Goal: Task Accomplishment & Management: Use online tool/utility

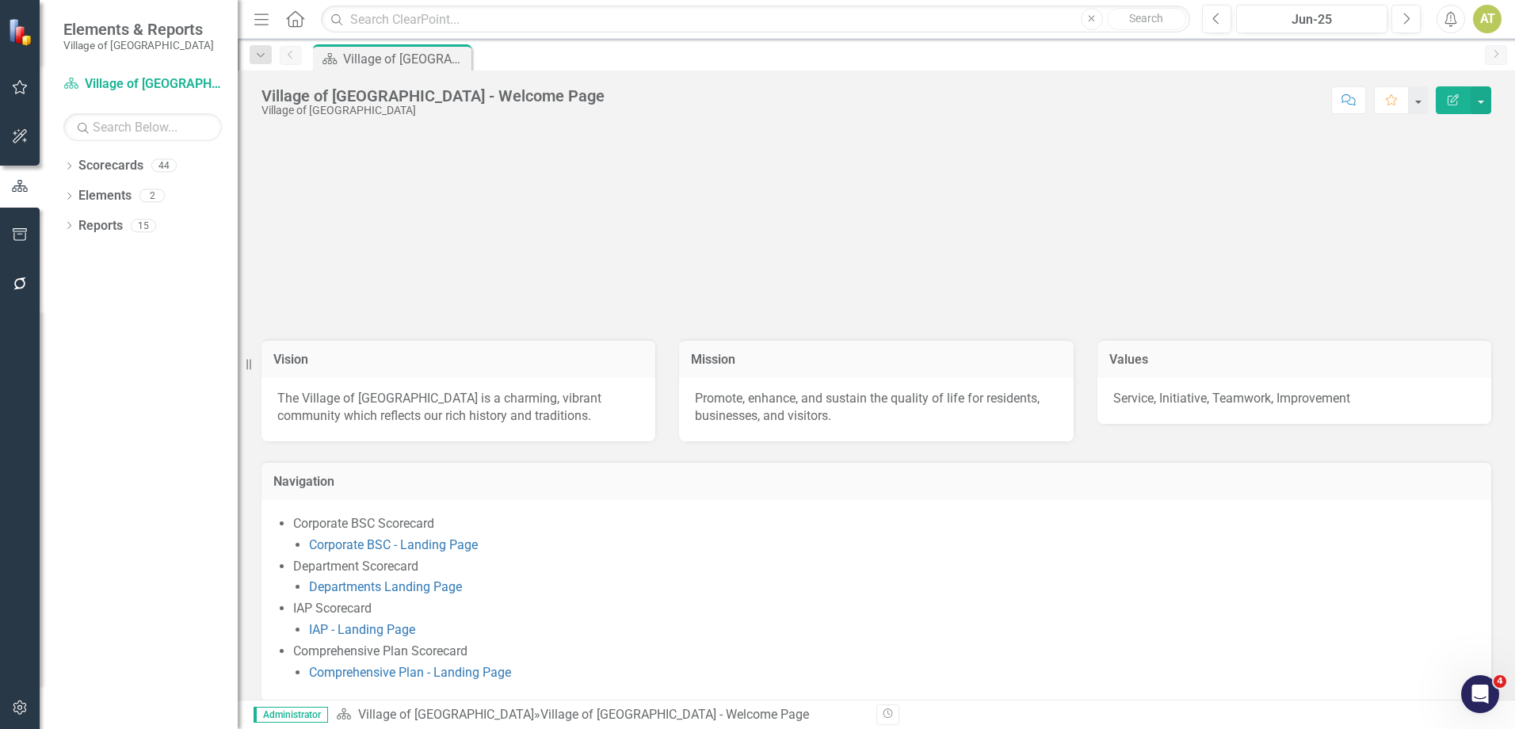
scroll to position [58, 0]
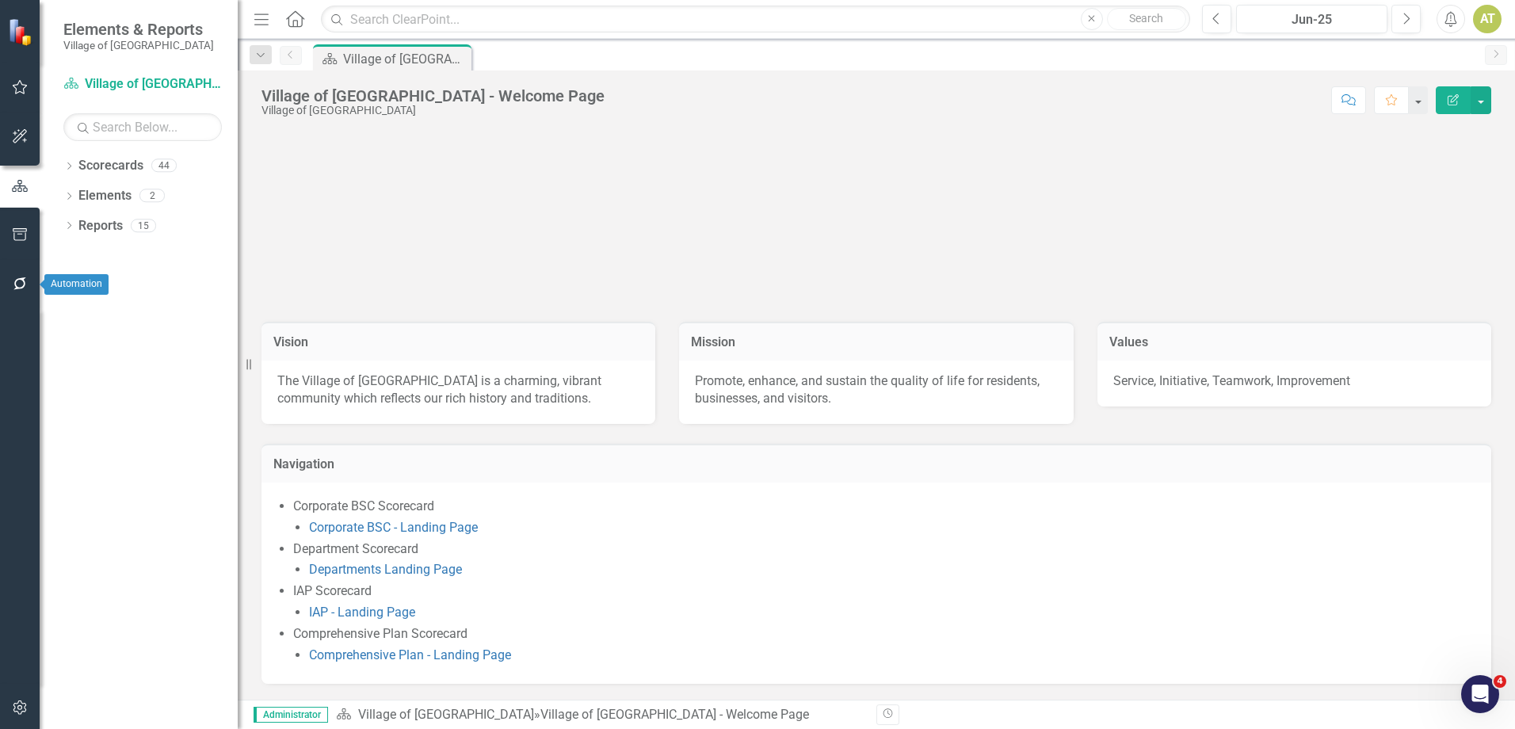
click at [18, 278] on icon "button" at bounding box center [20, 283] width 17 height 13
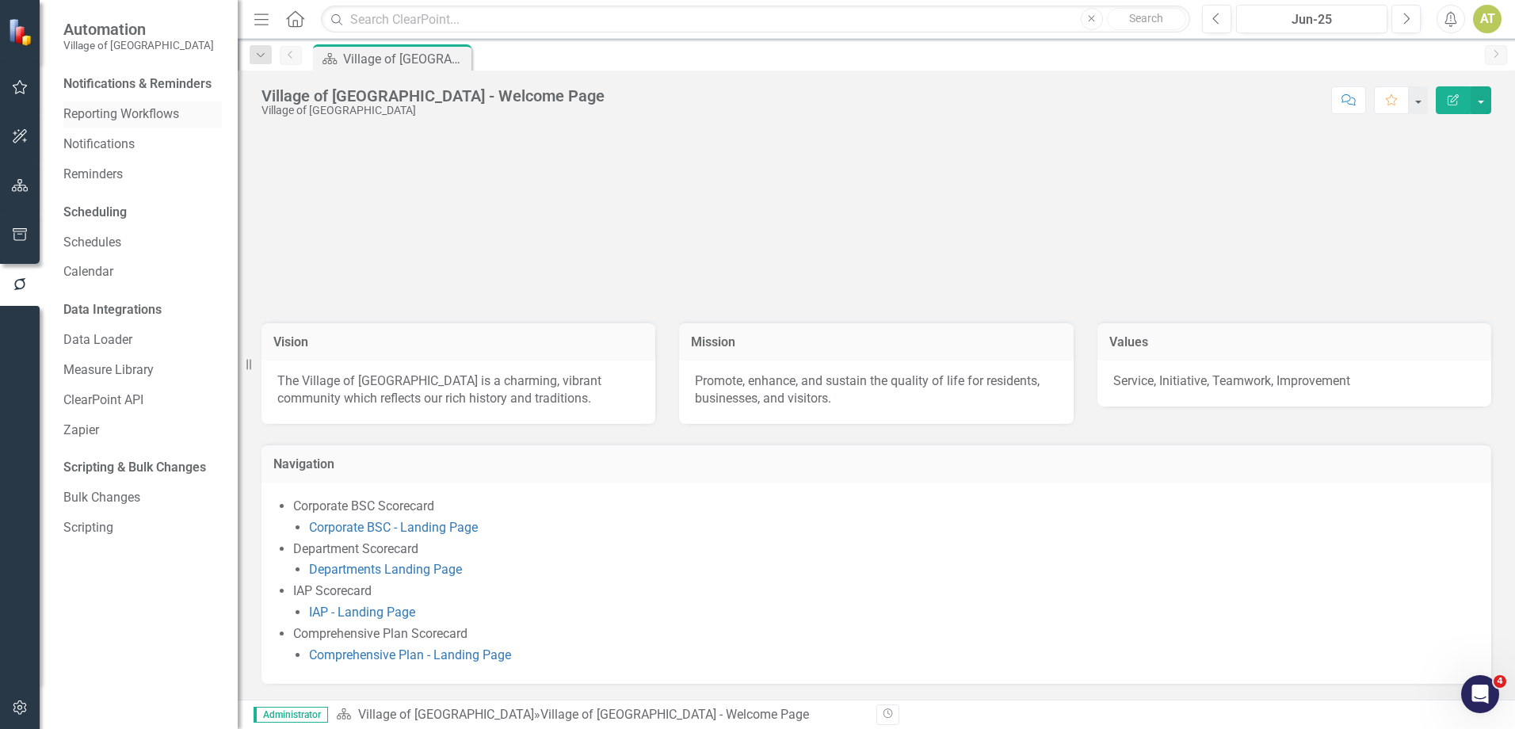
click at [144, 117] on link "Reporting Workflows" at bounding box center [142, 114] width 159 height 18
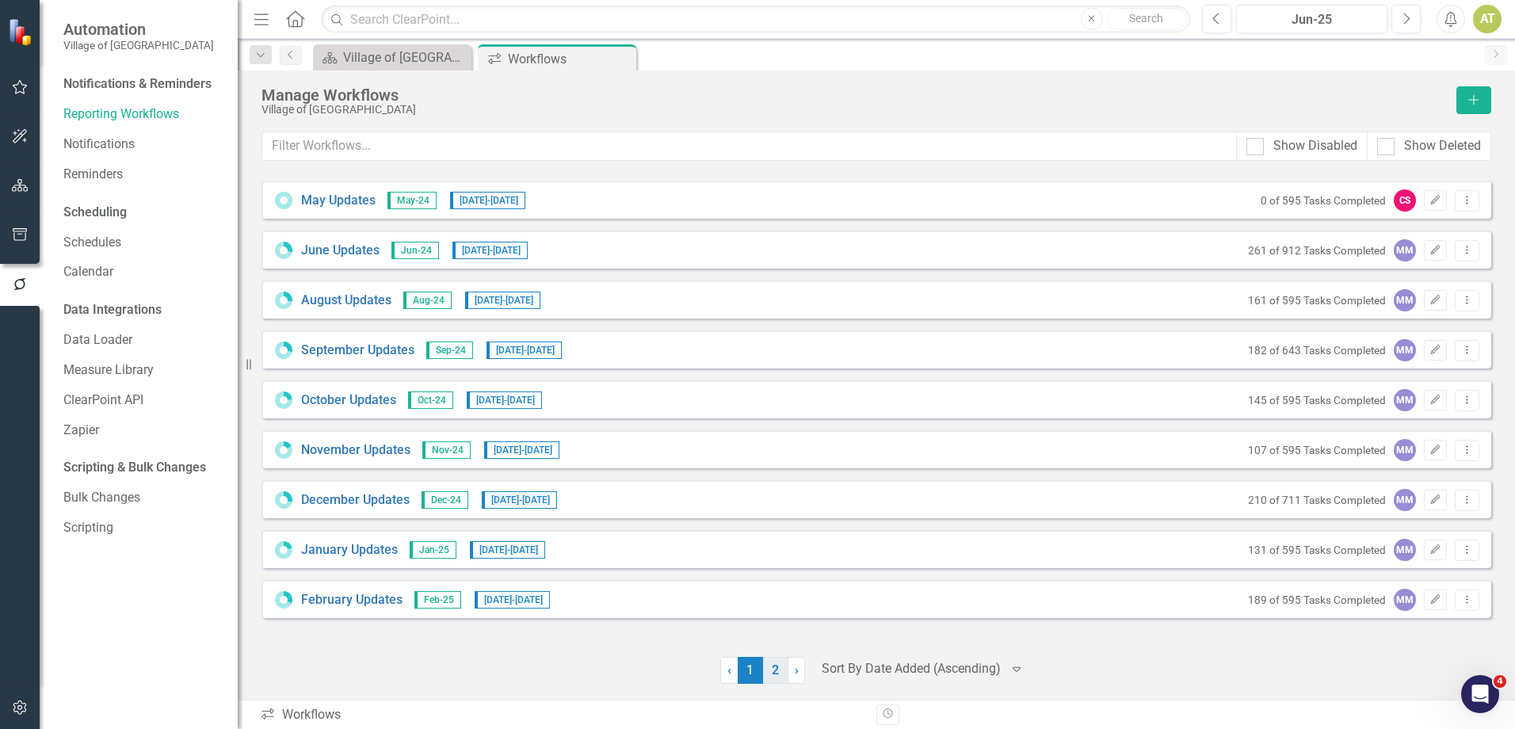
click at [775, 672] on link "2" at bounding box center [775, 670] width 25 height 27
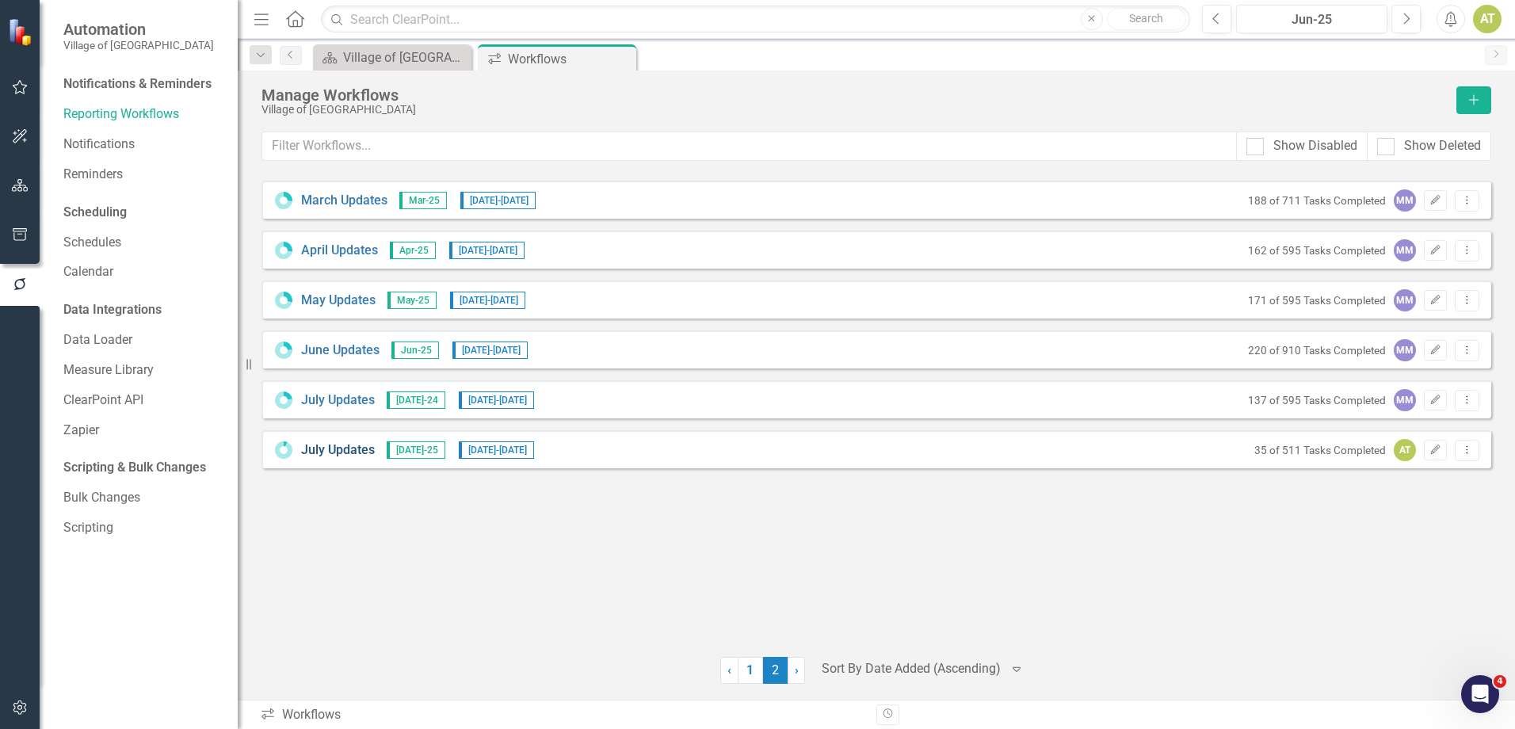
click at [345, 447] on link "July Updates" at bounding box center [338, 450] width 74 height 18
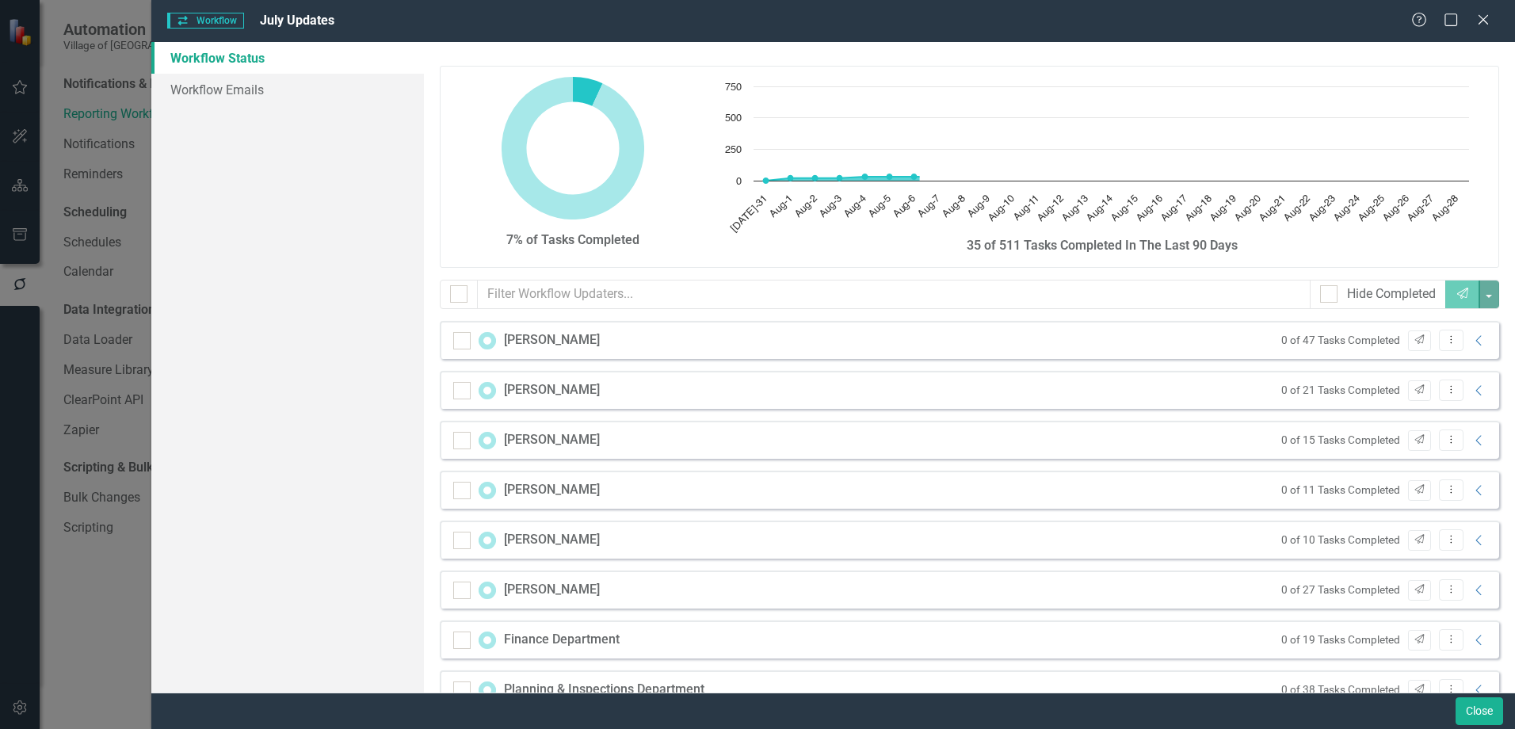
checkbox input "false"
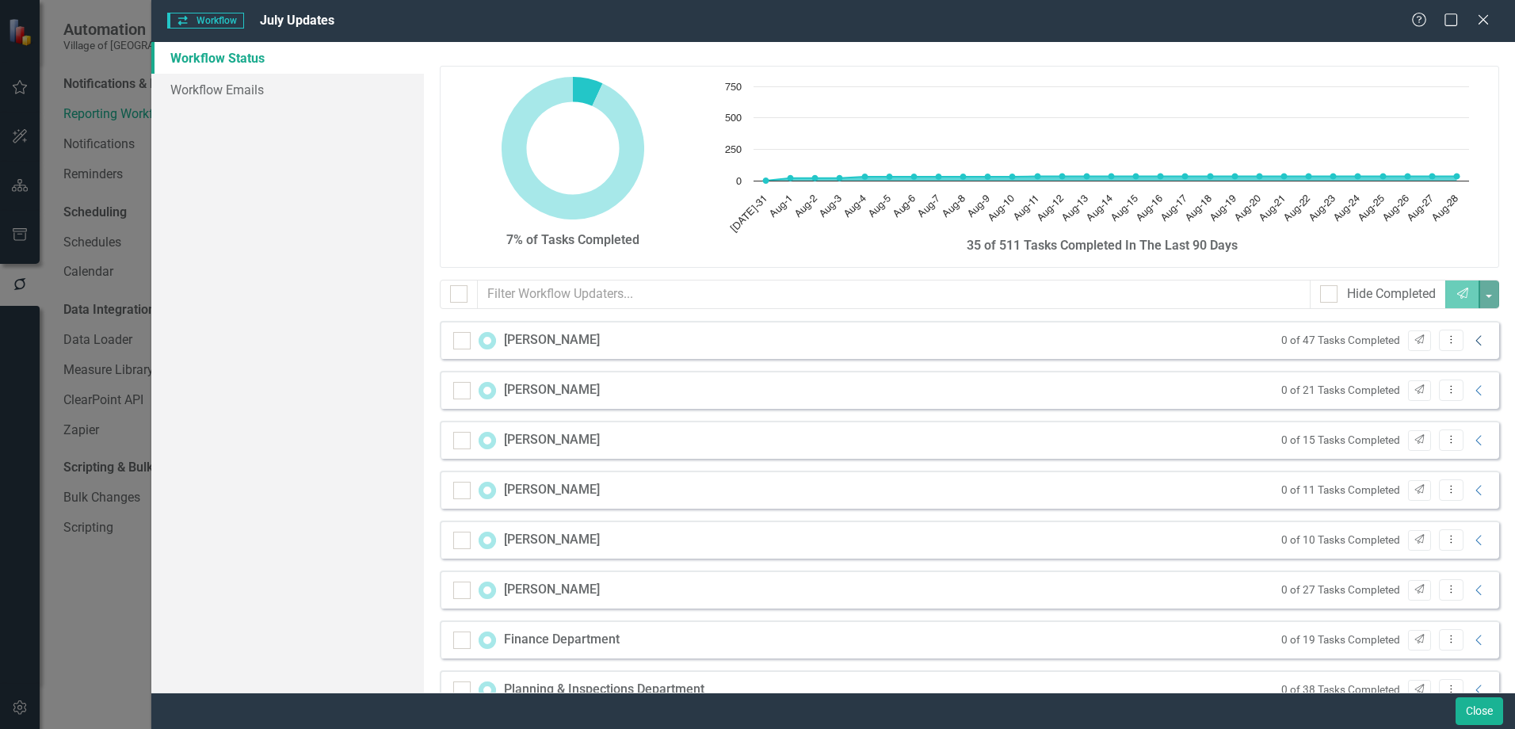
click at [1472, 337] on icon "Collapse" at bounding box center [1480, 340] width 16 height 13
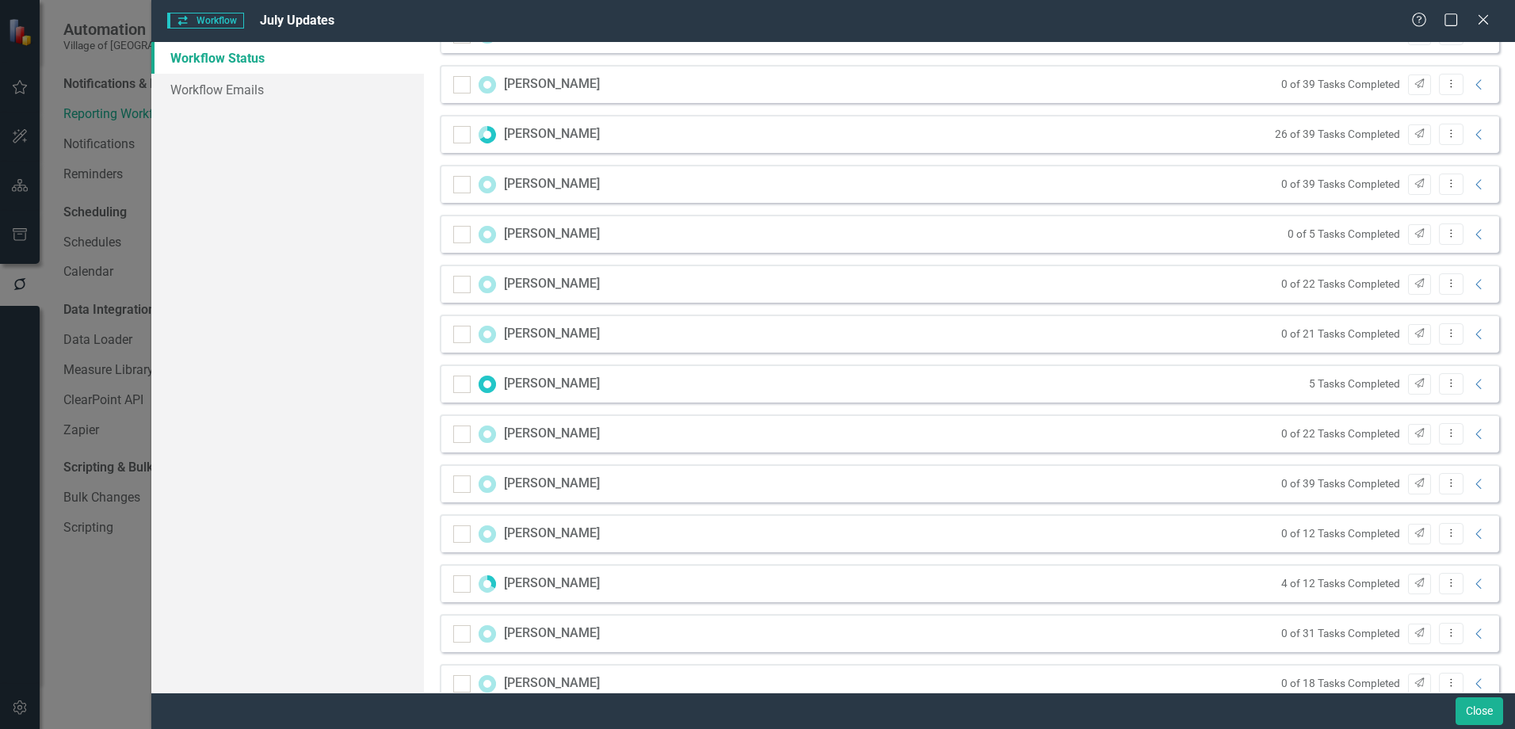
scroll to position [2826, 0]
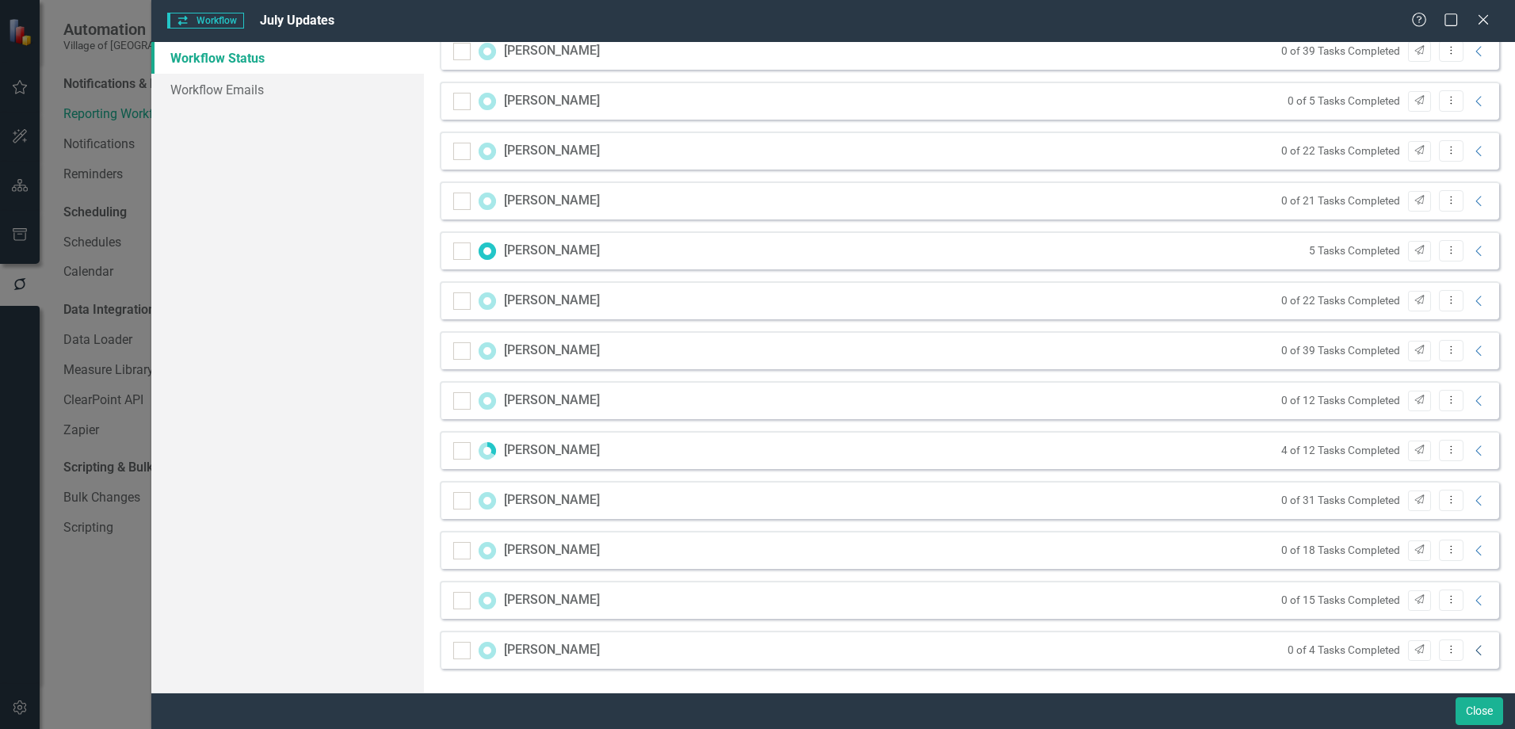
click at [1473, 649] on icon "Collapse" at bounding box center [1480, 650] width 16 height 13
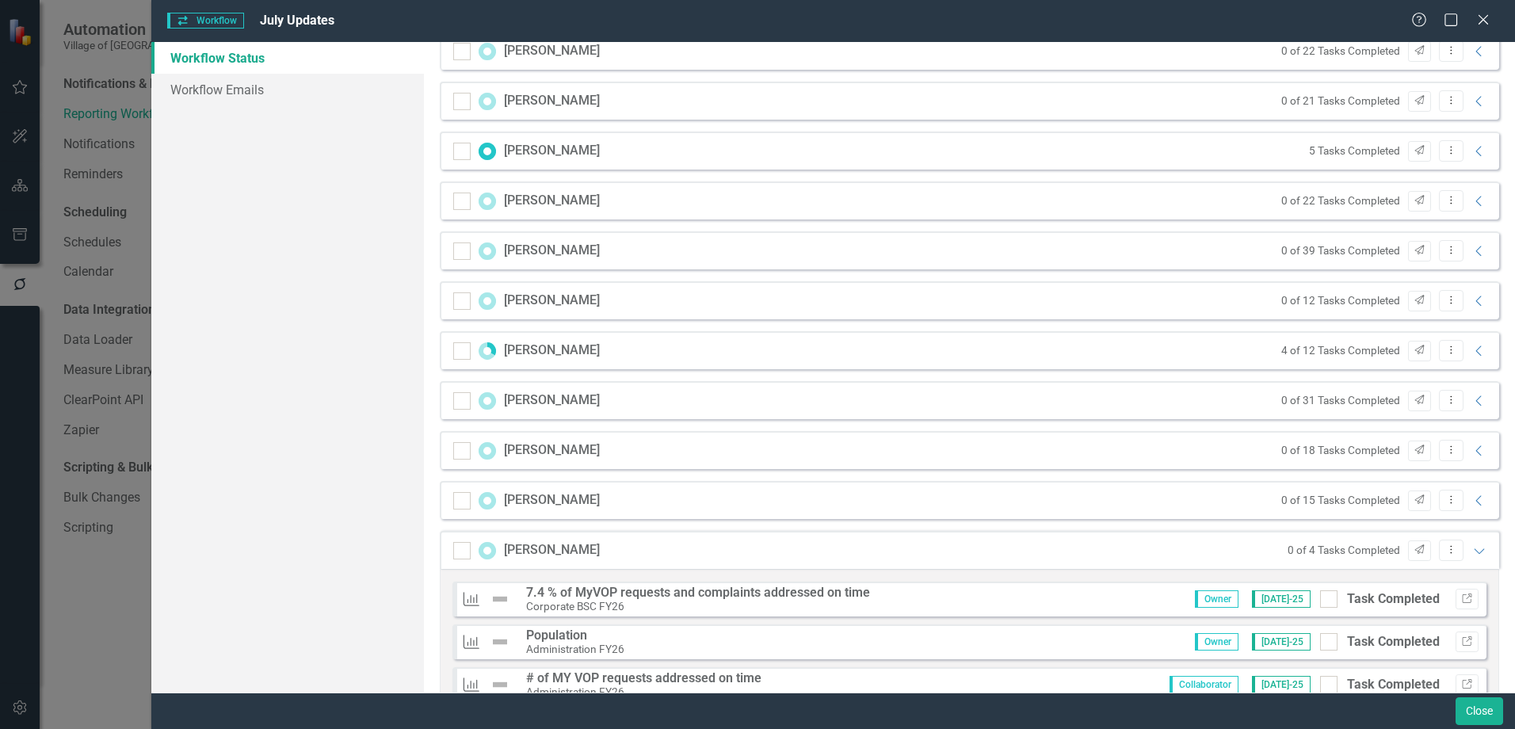
scroll to position [3022, 0]
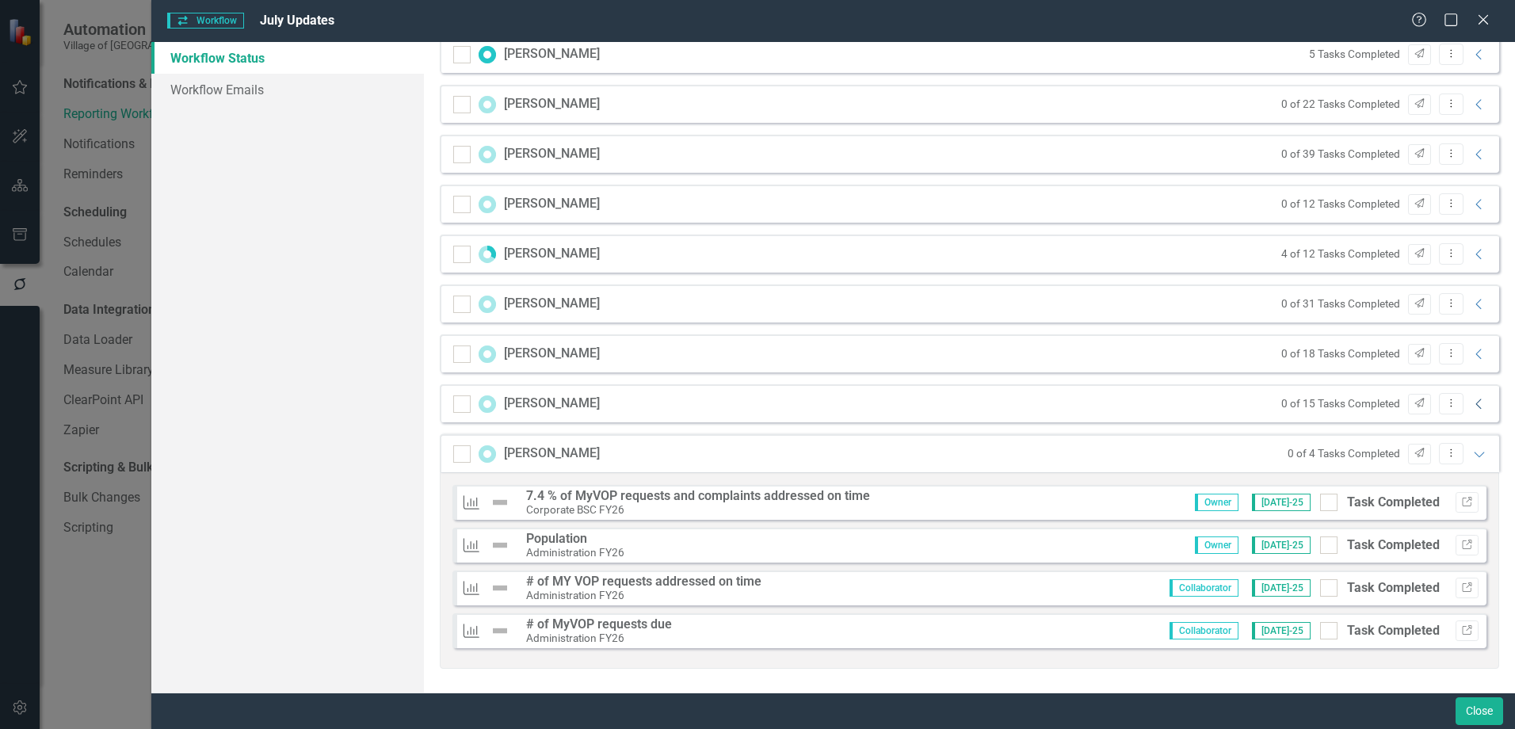
click at [1472, 406] on icon "Collapse" at bounding box center [1480, 404] width 16 height 13
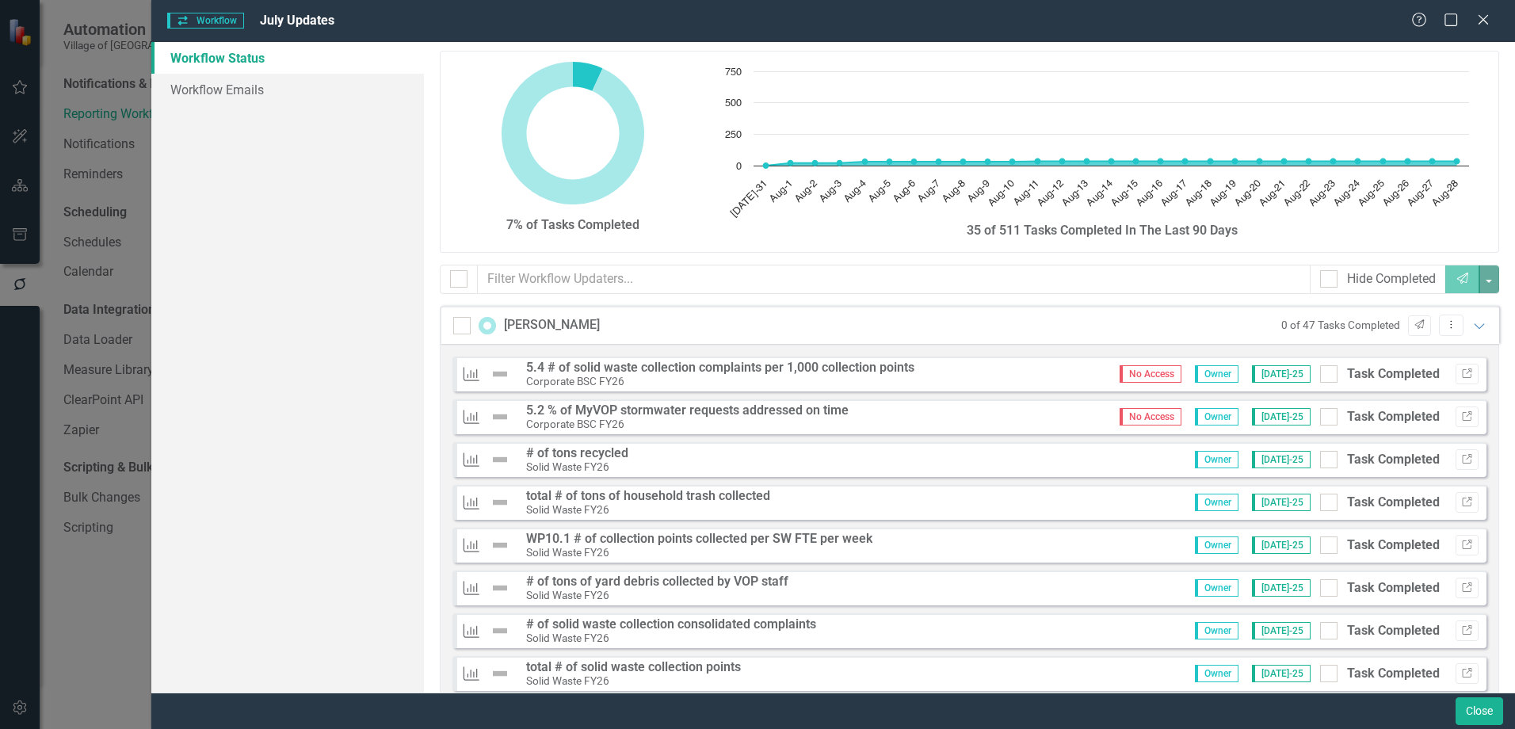
scroll to position [0, 0]
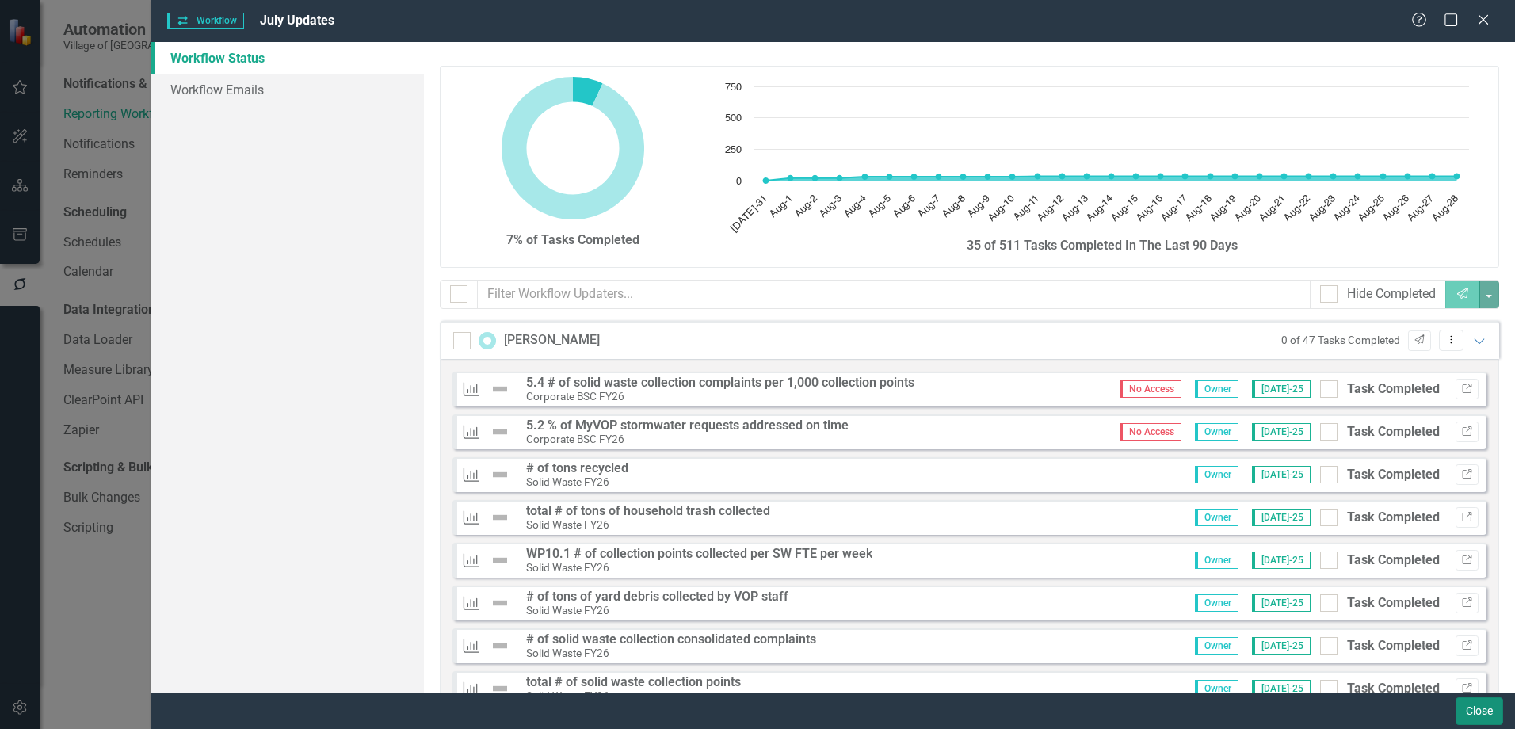
click at [1491, 710] on button "Close" at bounding box center [1480, 711] width 48 height 28
